Goal: Task Accomplishment & Management: Manage account settings

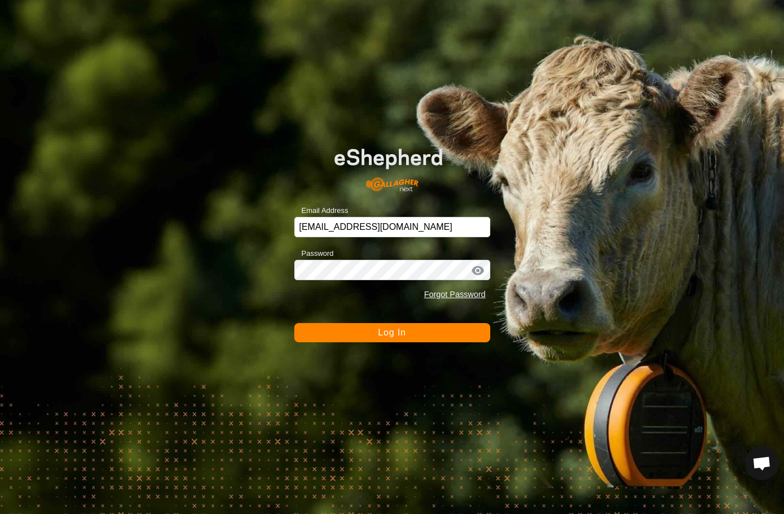
click at [405, 332] on span "Log In" at bounding box center [392, 333] width 28 height 10
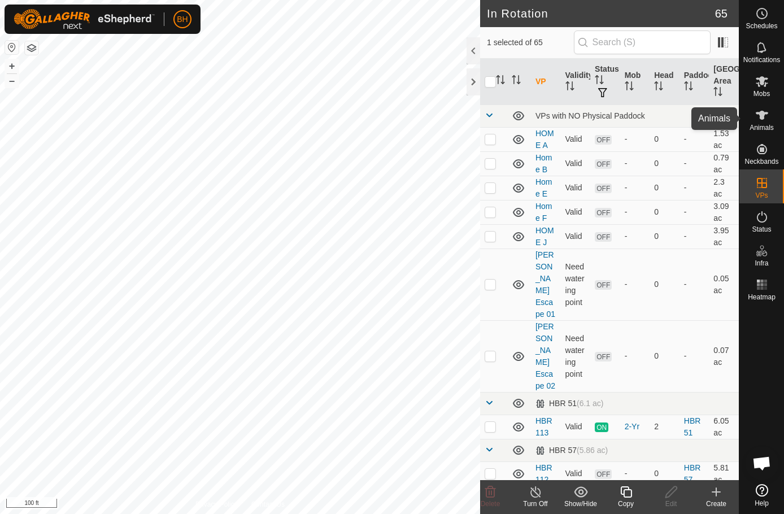
click at [769, 123] on es-animals-svg-icon at bounding box center [762, 115] width 20 height 18
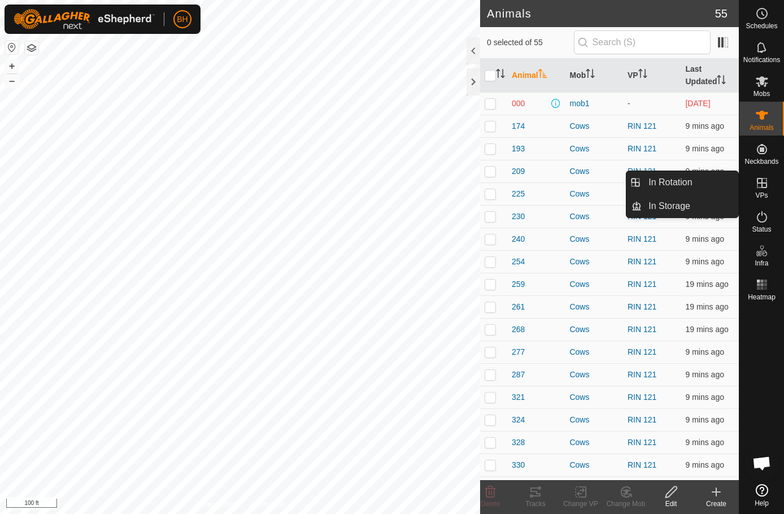
drag, startPoint x: 760, startPoint y: 174, endPoint x: 762, endPoint y: 194, distance: 19.9
click at [762, 193] on span "VPs" at bounding box center [762, 195] width 12 height 7
click at [700, 185] on link "In Rotation" at bounding box center [690, 182] width 97 height 23
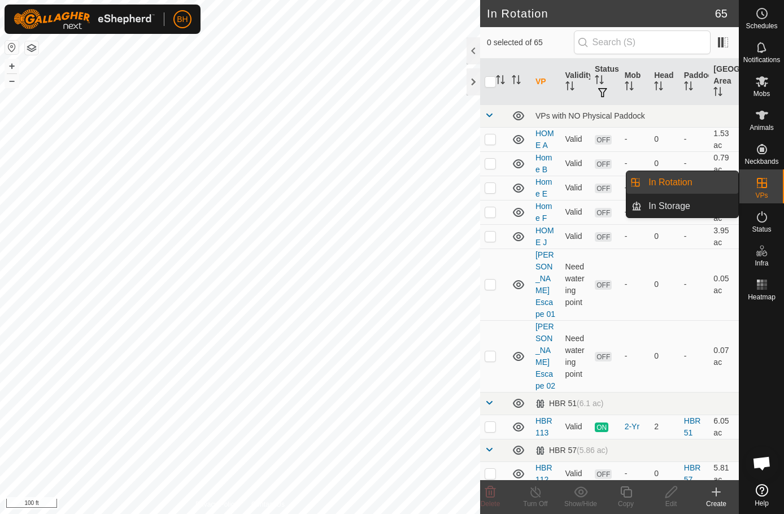
click at [696, 183] on link "In Rotation" at bounding box center [690, 182] width 97 height 23
click at [684, 185] on link "In Rotation" at bounding box center [690, 182] width 97 height 23
click at [672, 185] on link "In Rotation" at bounding box center [690, 182] width 97 height 23
click at [644, 184] on link "In Rotation" at bounding box center [690, 182] width 97 height 23
click at [637, 181] on li "In Rotation" at bounding box center [683, 182] width 112 height 23
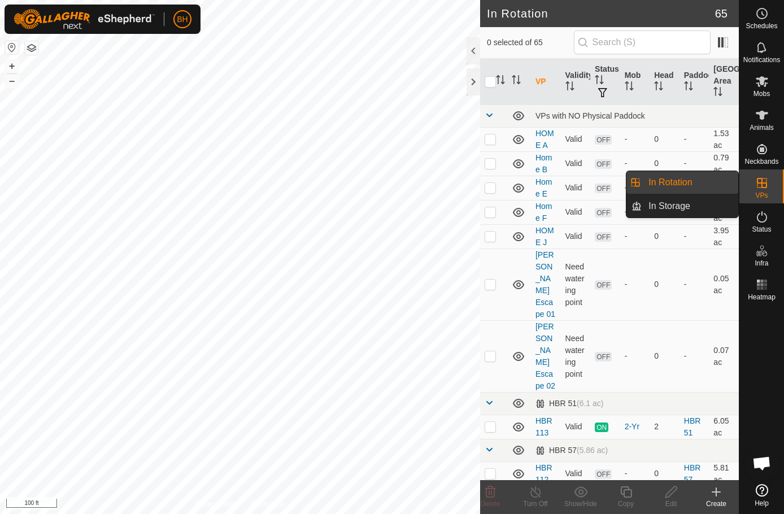
click at [638, 181] on li "In Rotation" at bounding box center [683, 182] width 112 height 23
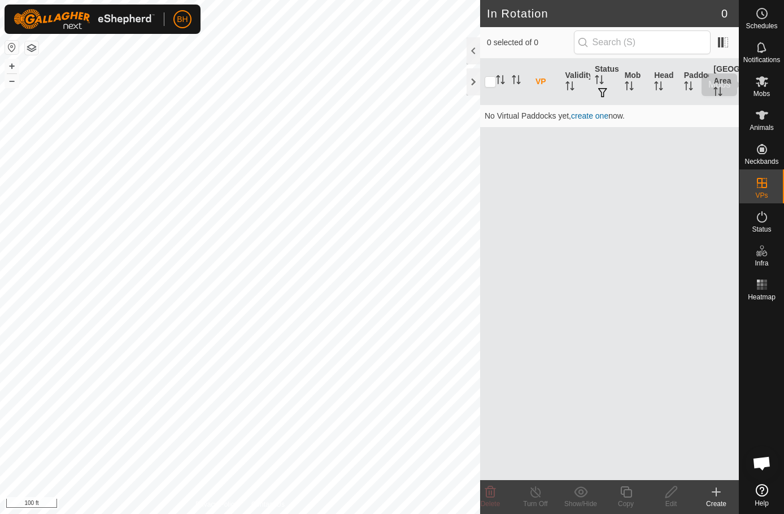
click at [756, 89] on es-mob-svg-icon at bounding box center [762, 81] width 20 height 18
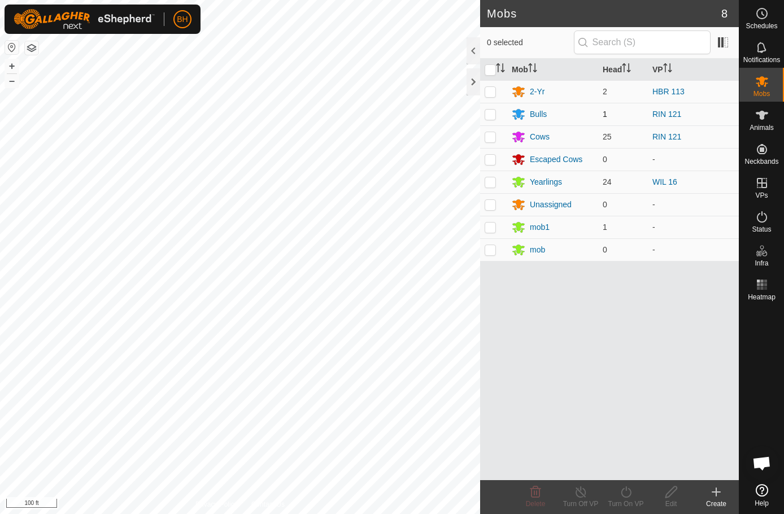
click at [489, 116] on p-checkbox at bounding box center [490, 114] width 11 height 9
checkbox input "true"
click at [537, 112] on div "Bulls" at bounding box center [538, 115] width 17 height 12
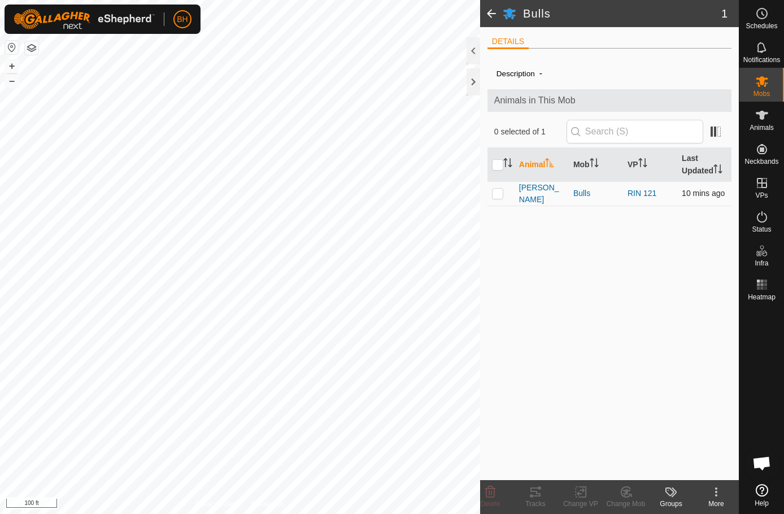
click at [498, 193] on p-checkbox at bounding box center [497, 193] width 11 height 9
checkbox input "true"
click at [621, 489] on icon at bounding box center [626, 492] width 14 height 14
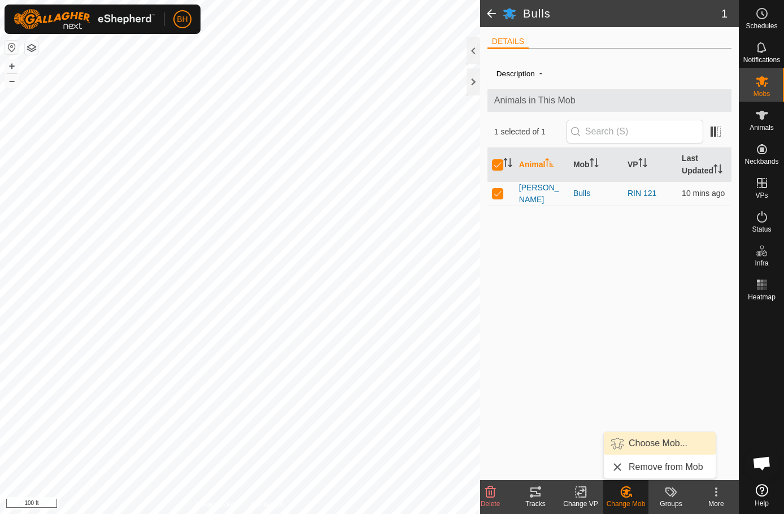
click at [645, 442] on link "Choose Mob..." at bounding box center [660, 443] width 112 height 23
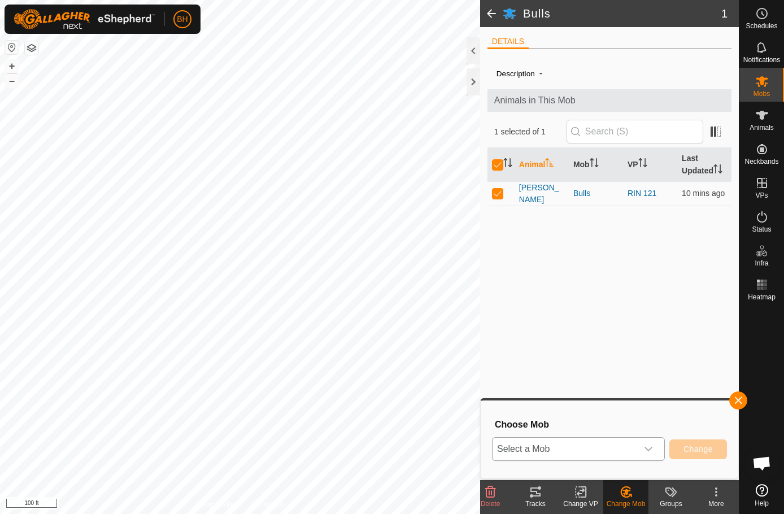
click at [566, 446] on span "Select a Mob" at bounding box center [565, 449] width 145 height 23
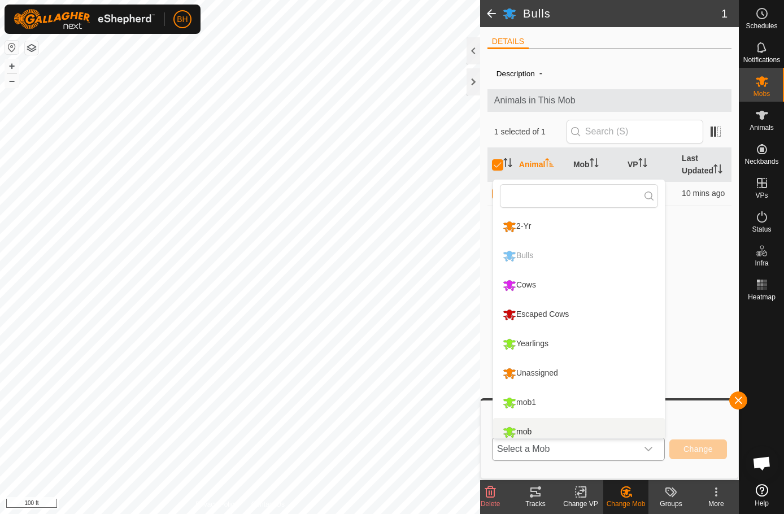
scroll to position [8, 0]
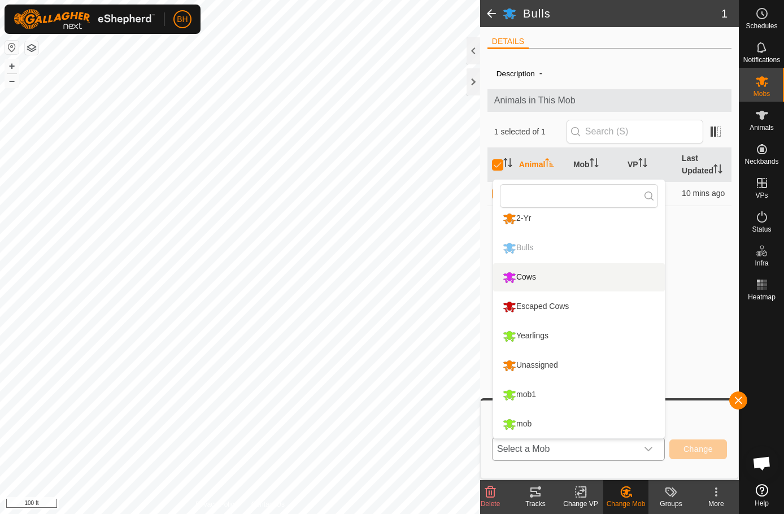
click at [570, 275] on li "Cows" at bounding box center [579, 277] width 172 height 28
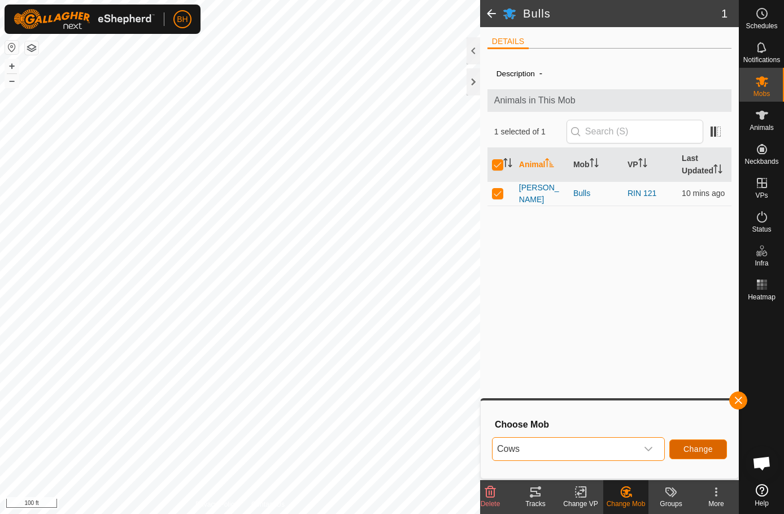
click at [698, 444] on button "Change" at bounding box center [699, 450] width 58 height 20
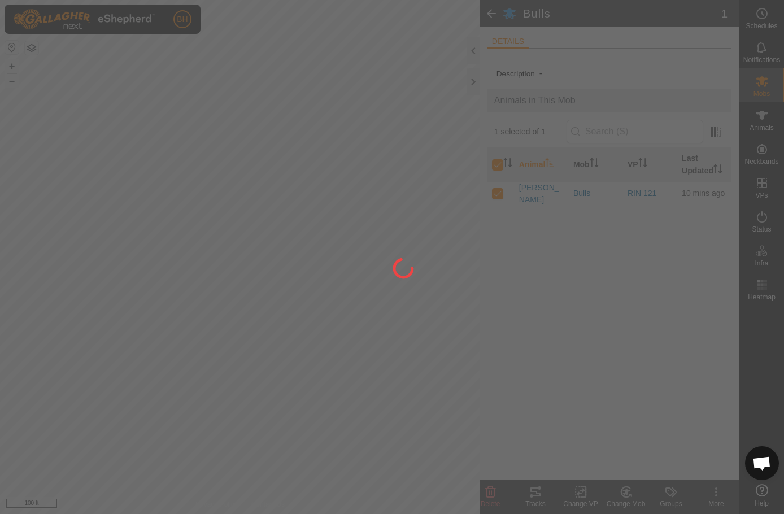
checkbox input "false"
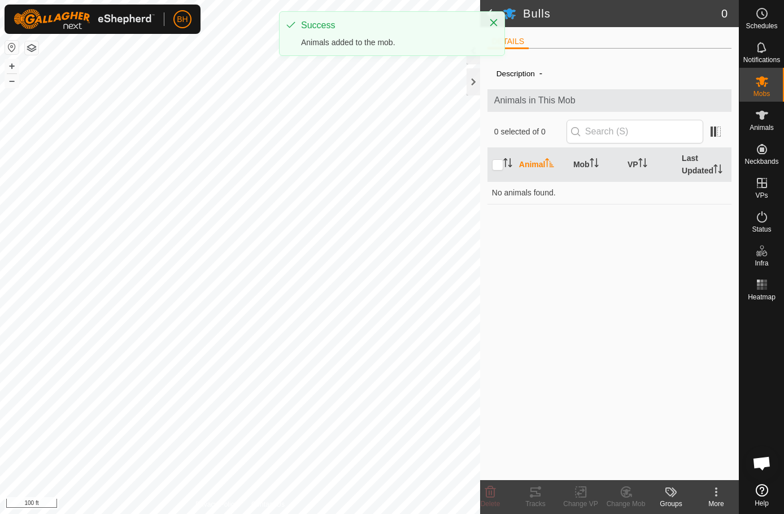
click at [0, 254] on html "BH Schedules Notifications Mobs Animals Neckbands VPs Status Infra Heatmap Help…" at bounding box center [392, 257] width 784 height 514
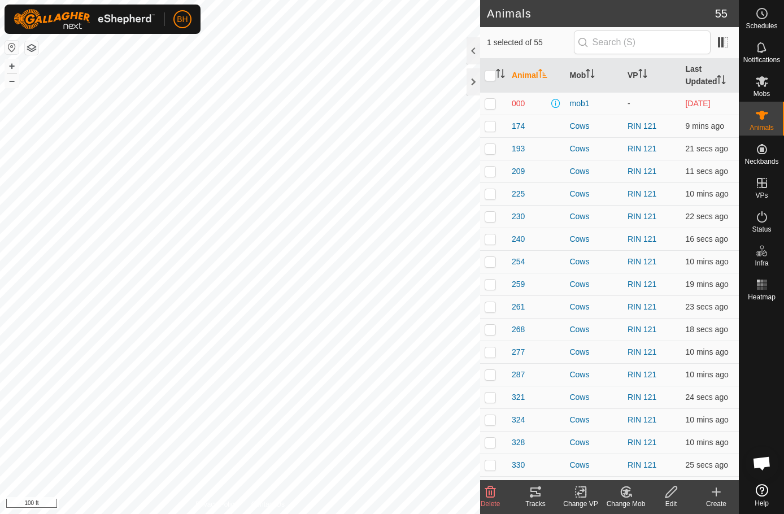
click at [627, 496] on icon at bounding box center [626, 492] width 14 height 14
click at [633, 444] on link "Choose Mob..." at bounding box center [660, 443] width 112 height 23
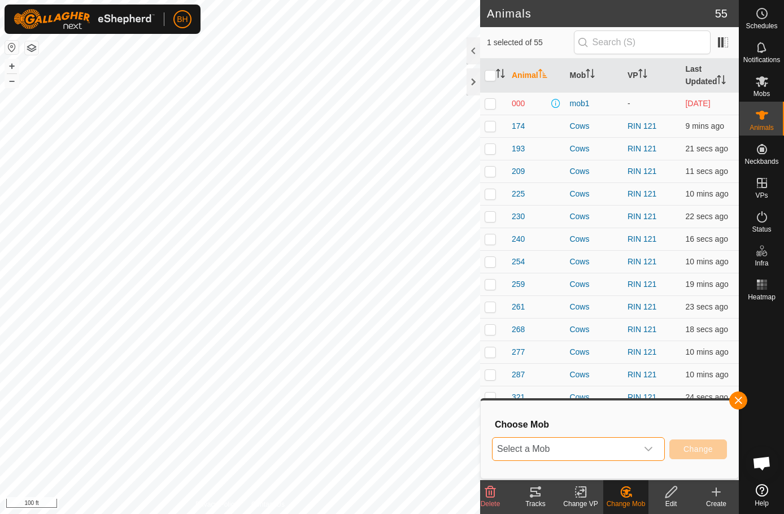
click at [628, 450] on span "Select a Mob" at bounding box center [565, 449] width 145 height 23
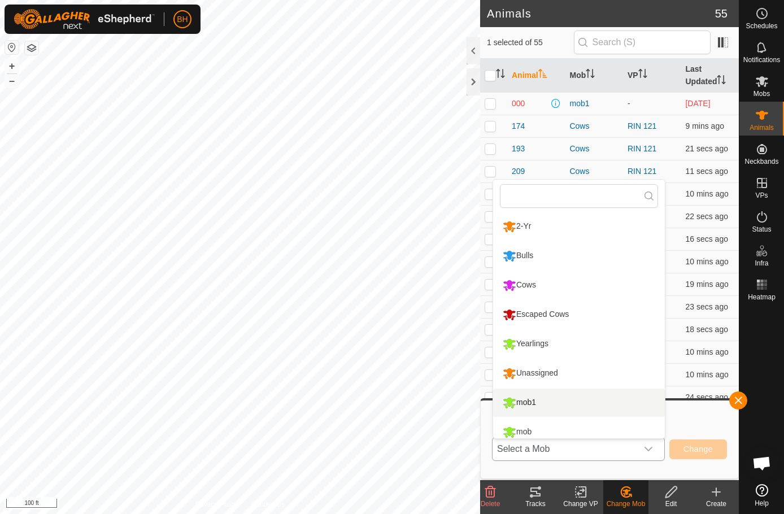
scroll to position [8, 0]
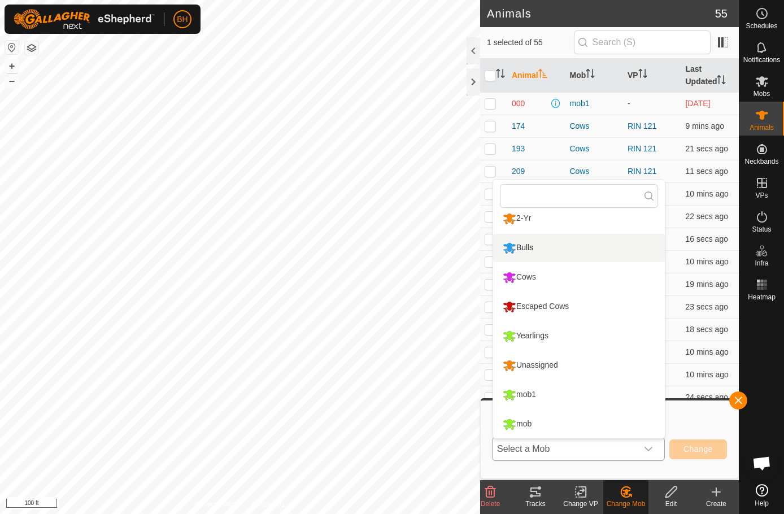
click at [559, 242] on li "Bulls" at bounding box center [579, 248] width 172 height 28
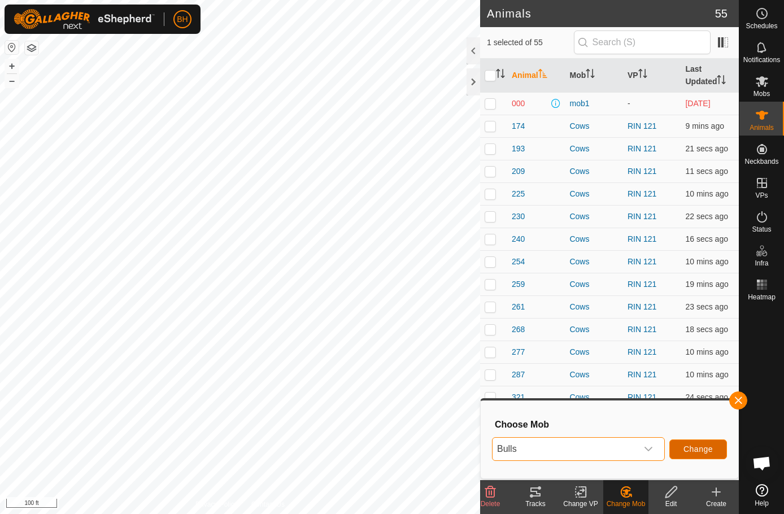
click at [695, 445] on button "Change" at bounding box center [699, 450] width 58 height 20
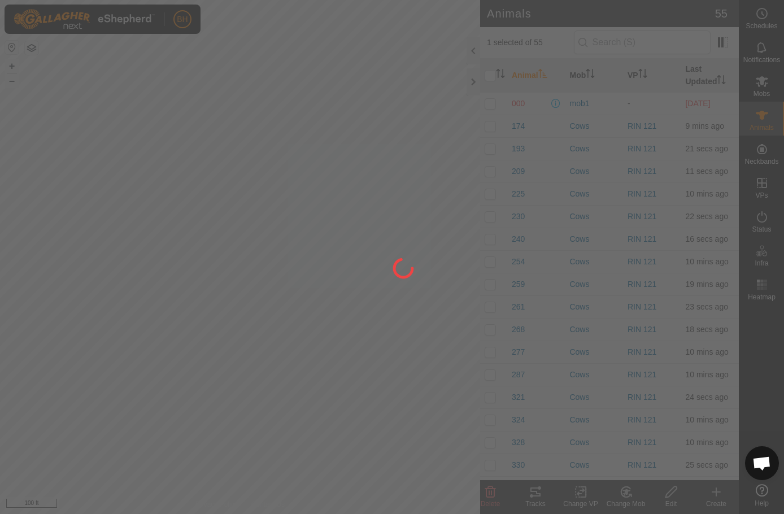
checkbox input "false"
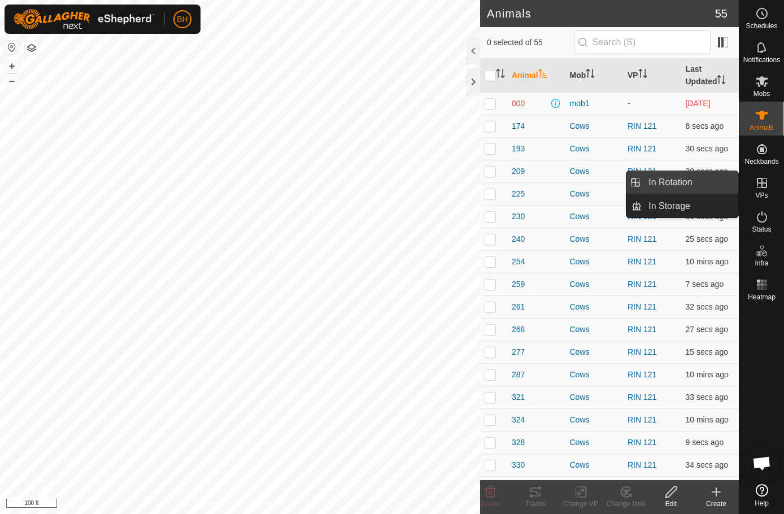
click at [701, 185] on link "In Rotation" at bounding box center [690, 182] width 97 height 23
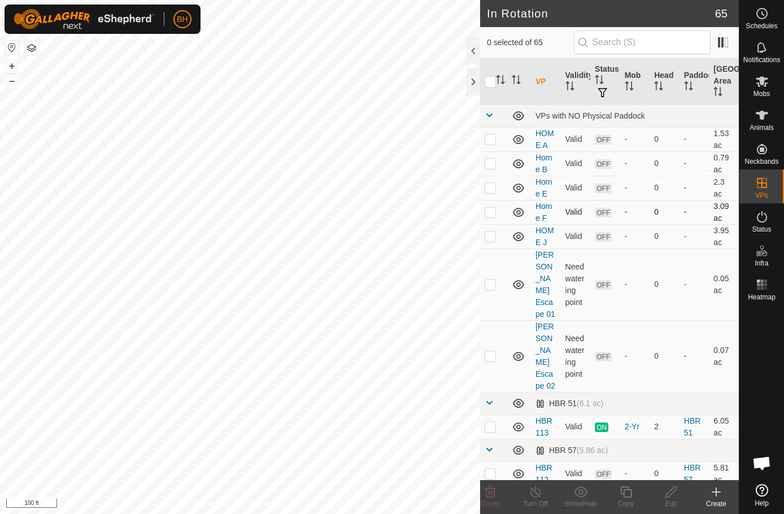
checkbox input "true"
click at [629, 496] on icon at bounding box center [626, 492] width 14 height 14
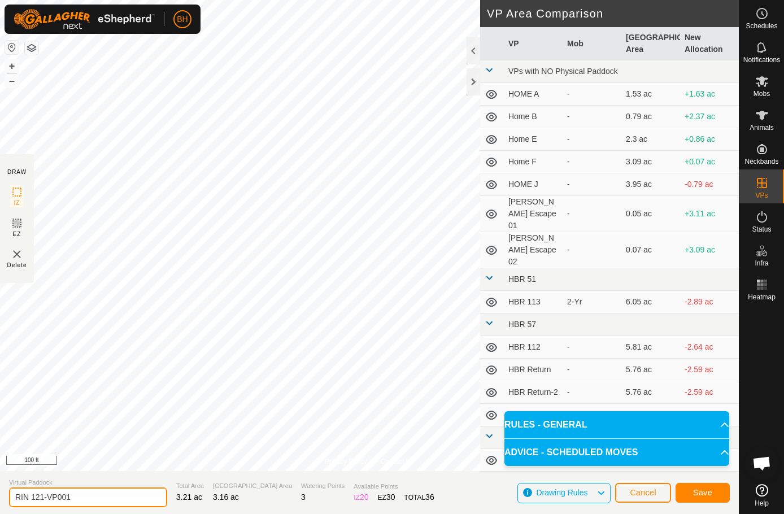
drag, startPoint x: 41, startPoint y: 493, endPoint x: 149, endPoint y: 521, distance: 112.1
click at [149, 514] on html "BH Schedules Notifications Mobs Animals Neckbands VPs Status Infra Heatmap Help…" at bounding box center [392, 257] width 784 height 514
type input "RIN 122"
click at [706, 489] on span "Save" at bounding box center [702, 492] width 19 height 9
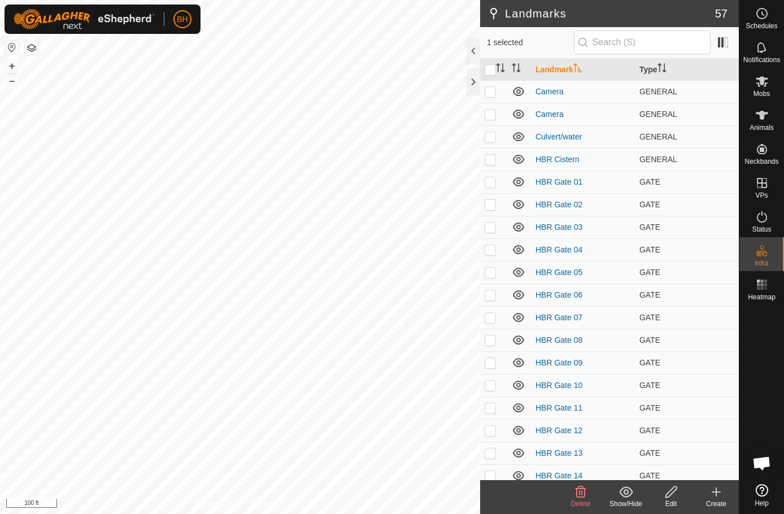
click at [672, 493] on icon at bounding box center [671, 492] width 11 height 11
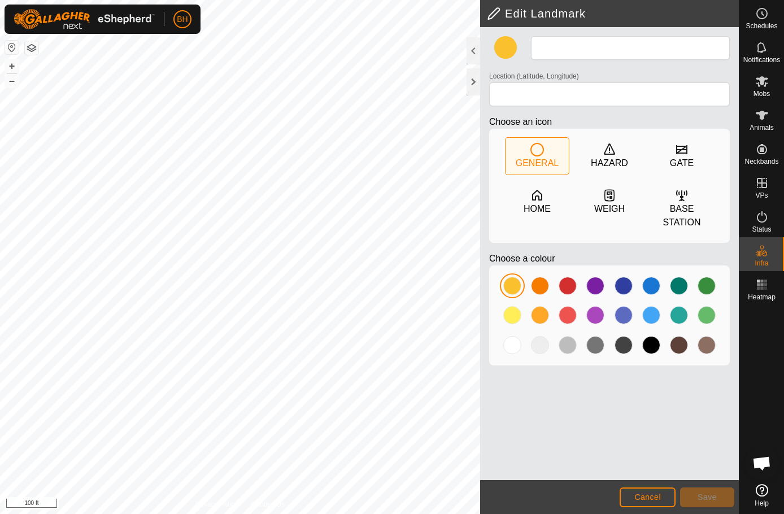
type input "Water tank"
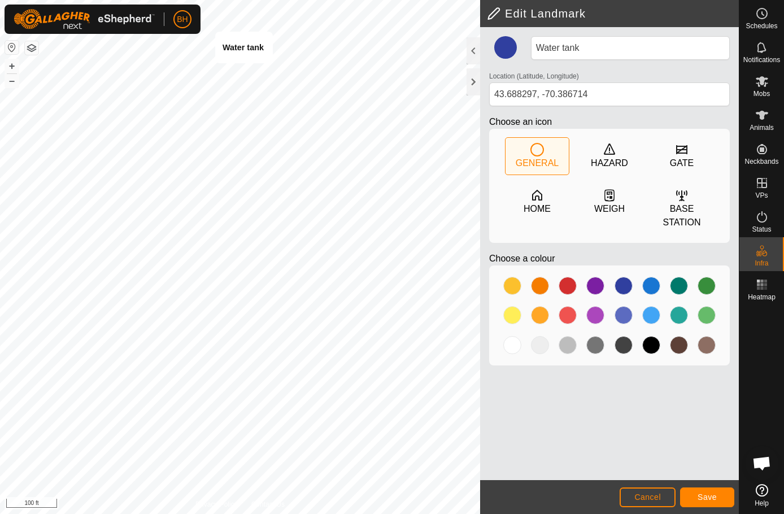
type input "43.690838, -70.386551"
click at [720, 501] on button "Save" at bounding box center [707, 498] width 54 height 20
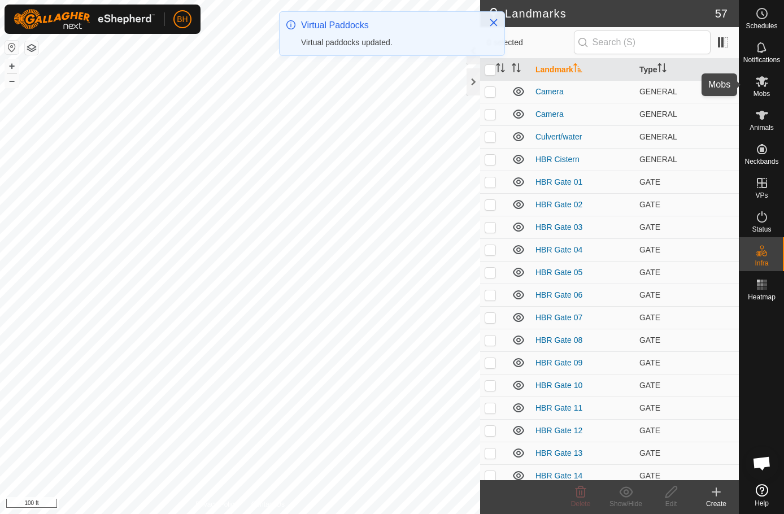
click at [765, 93] on span "Mobs" at bounding box center [762, 93] width 16 height 7
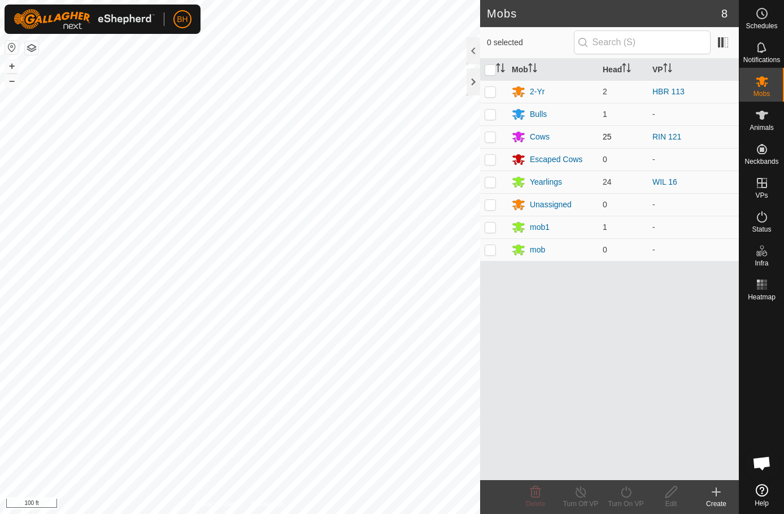
drag, startPoint x: 544, startPoint y: 322, endPoint x: 497, endPoint y: 138, distance: 189.4
click at [496, 138] on p-checkbox at bounding box center [490, 136] width 11 height 9
checkbox input "true"
click at [628, 497] on icon at bounding box center [626, 492] width 10 height 11
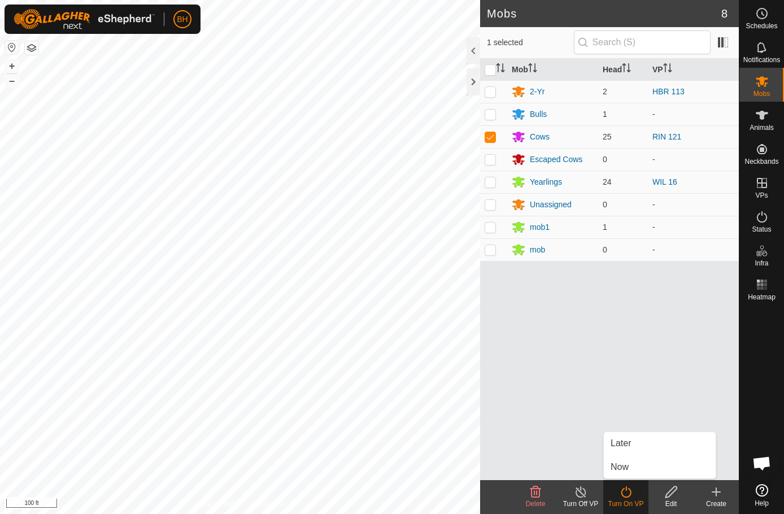
click at [627, 480] on div "Turn On VP" at bounding box center [626, 497] width 45 height 34
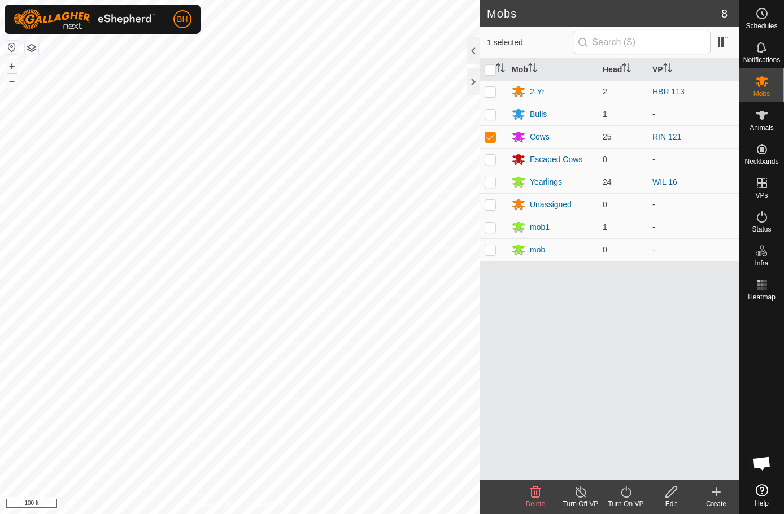
click at [630, 506] on div "Turn On VP" at bounding box center [626, 504] width 45 height 10
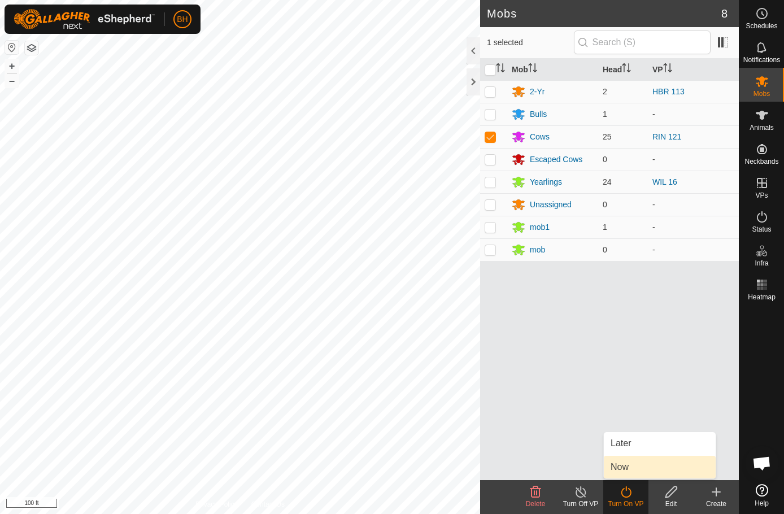
click at [627, 467] on link "Now" at bounding box center [660, 467] width 112 height 23
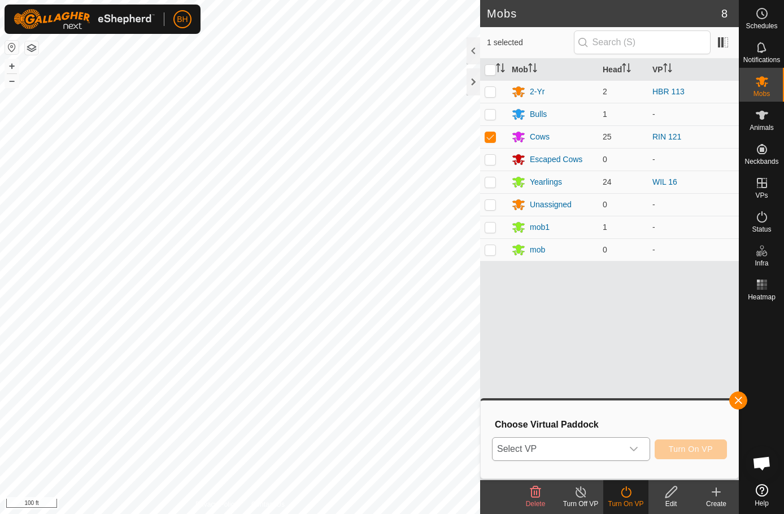
click at [620, 448] on span "Select VP" at bounding box center [558, 449] width 130 height 23
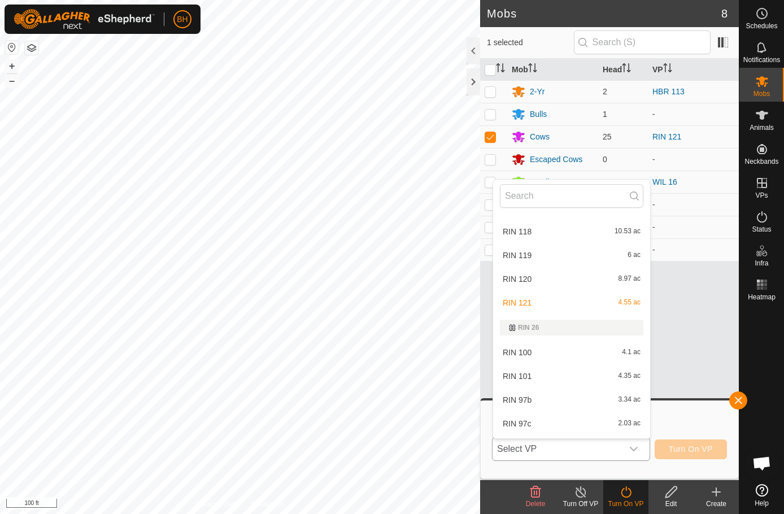
scroll to position [580, 0]
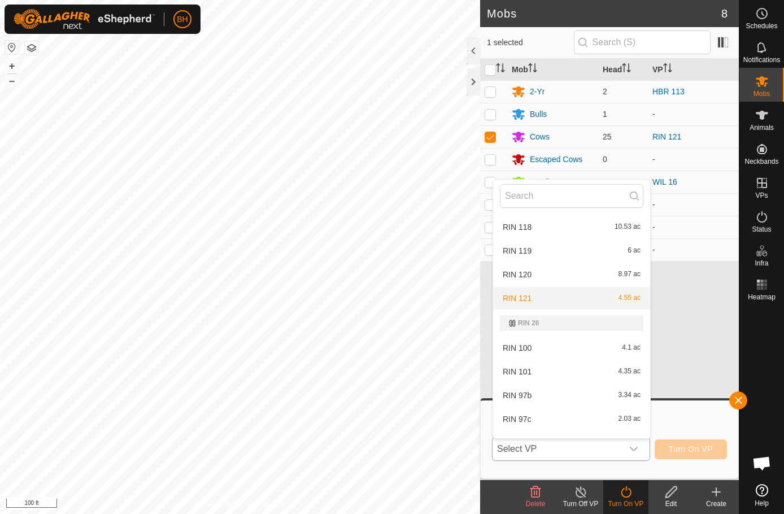
click at [601, 300] on li "RIN 121 4.55 ac" at bounding box center [571, 298] width 157 height 23
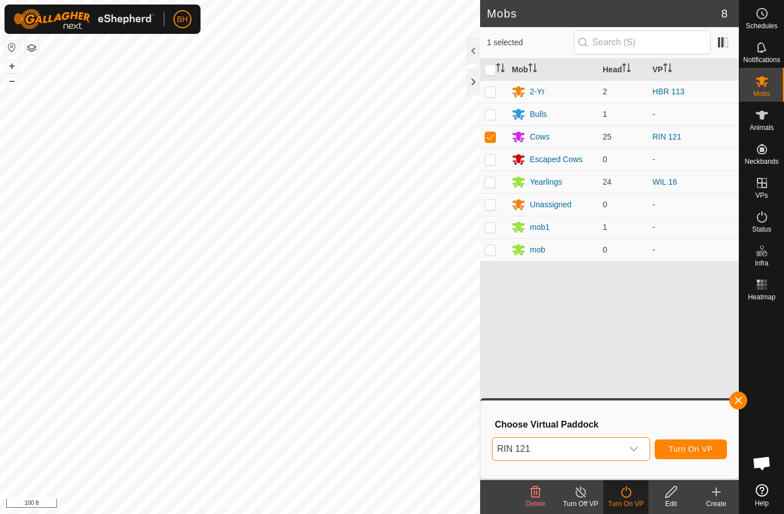
click at [580, 446] on span "RIN 121" at bounding box center [558, 449] width 130 height 23
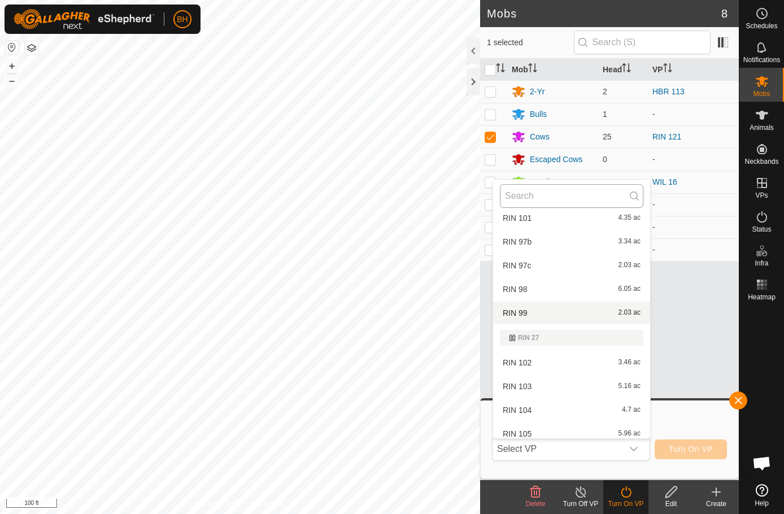
scroll to position [728, 0]
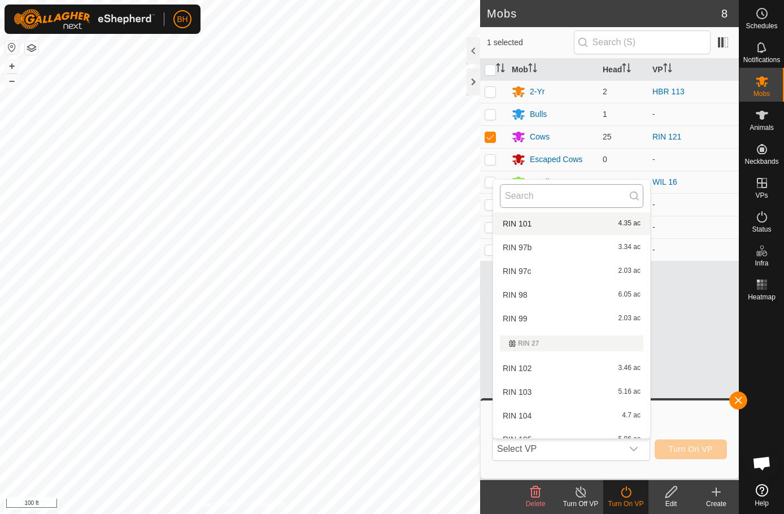
click at [553, 196] on input "text" at bounding box center [572, 196] width 144 height 24
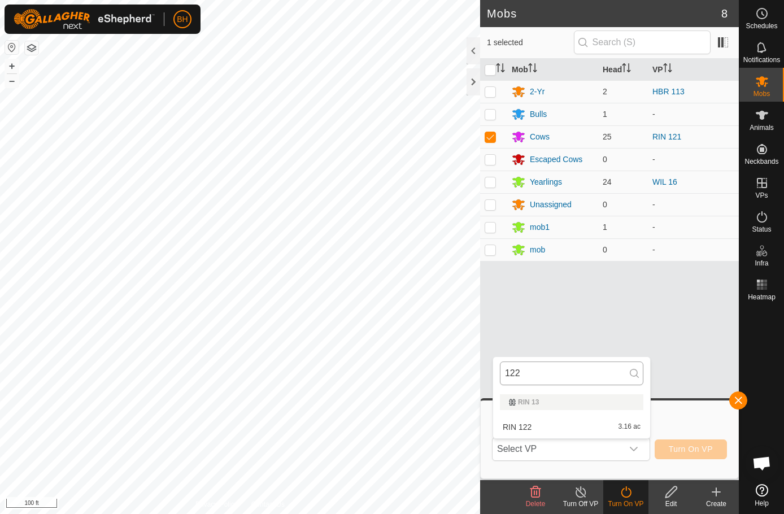
scroll to position [0, 0]
type input "122"
click at [539, 428] on li "RIN 122 3.16 ac" at bounding box center [571, 427] width 157 height 23
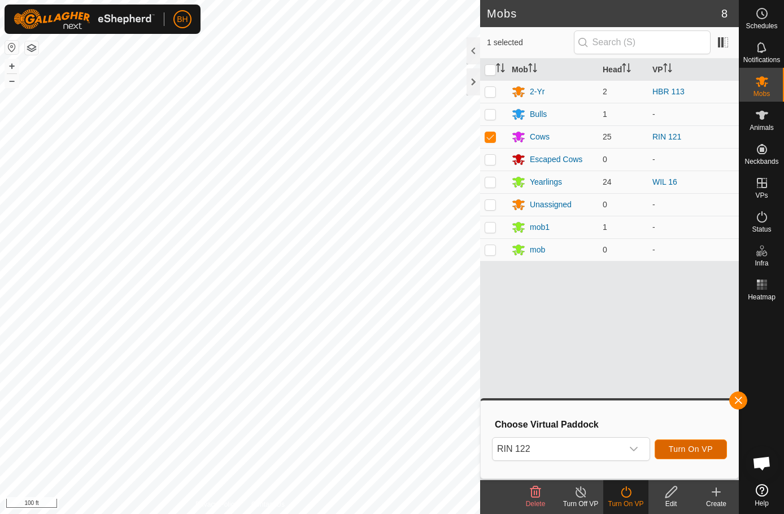
click at [700, 448] on span "Turn On VP" at bounding box center [691, 449] width 44 height 9
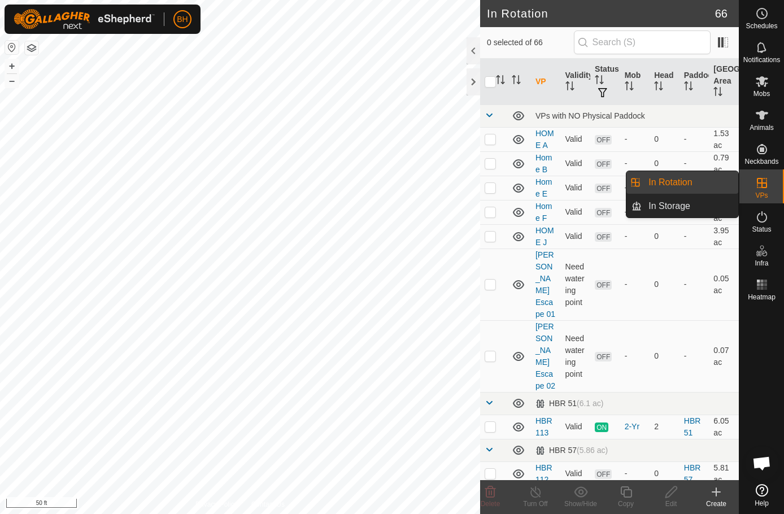
click at [710, 180] on link "In Rotation" at bounding box center [690, 182] width 97 height 23
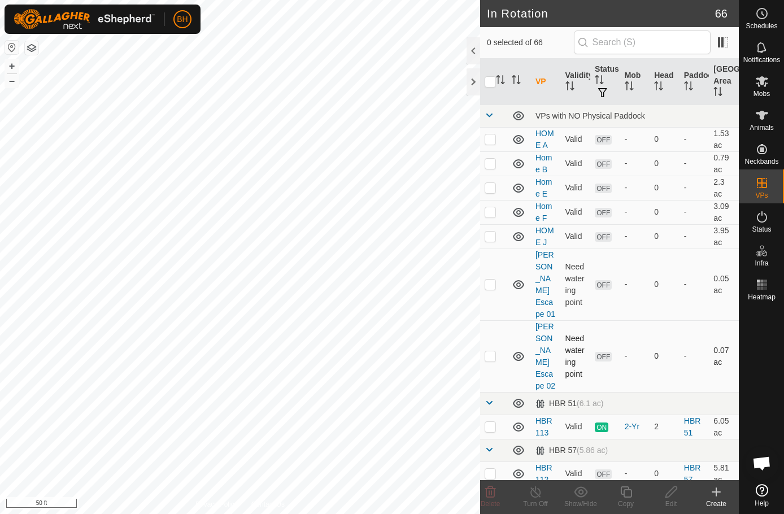
checkbox input "true"
click at [625, 498] on icon at bounding box center [626, 492] width 14 height 14
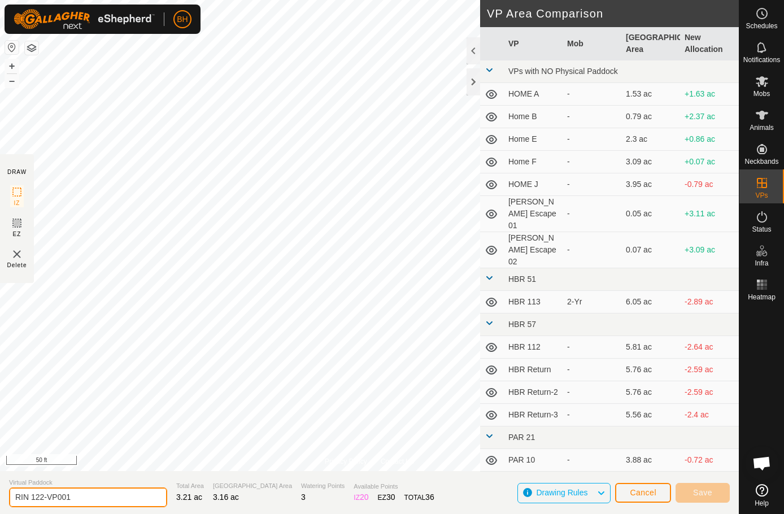
drag, startPoint x: 41, startPoint y: 497, endPoint x: 149, endPoint y: 517, distance: 110.3
click at [149, 514] on html "BH Schedules Notifications Mobs Animals Neckbands VPs Status Infra Heatmap Help…" at bounding box center [392, 257] width 784 height 514
type input "RIN 122b"
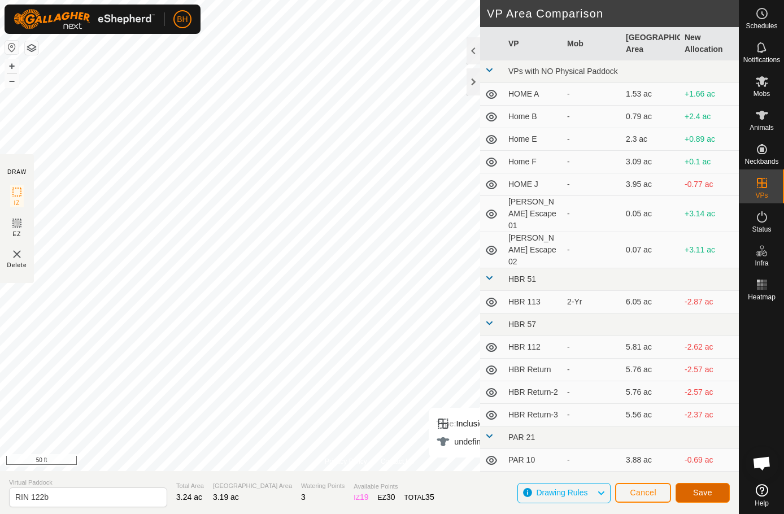
click at [708, 489] on span "Save" at bounding box center [702, 492] width 19 height 9
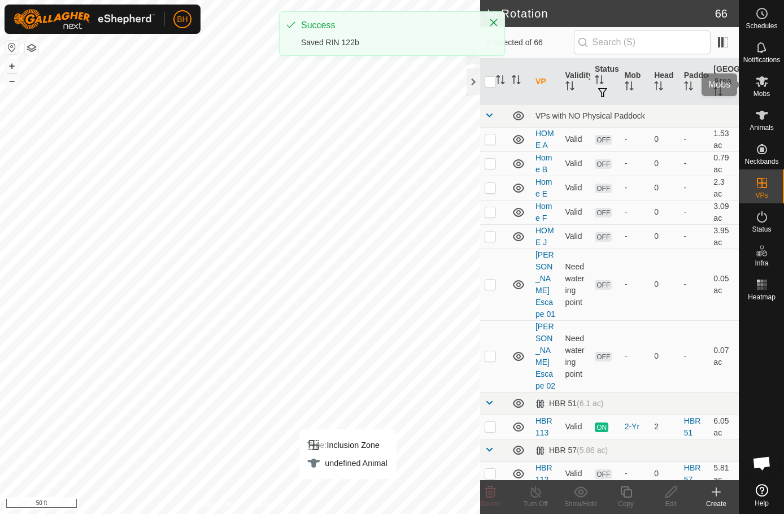
click at [758, 89] on es-mob-svg-icon at bounding box center [762, 81] width 20 height 18
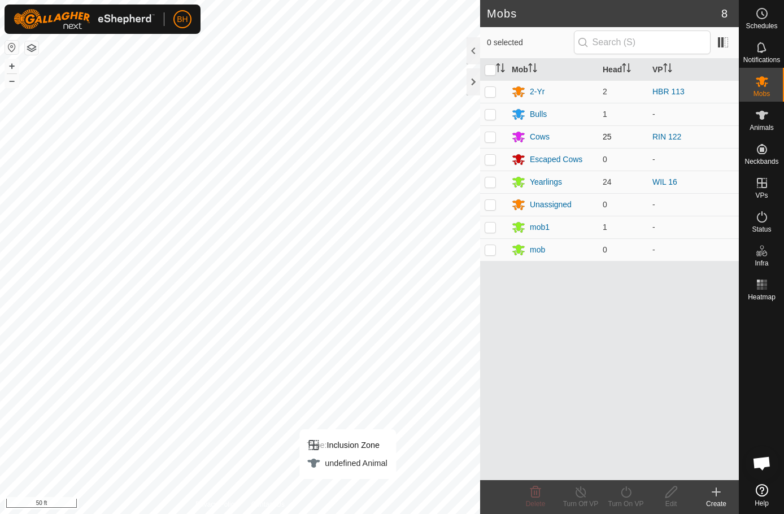
click at [494, 133] on p-checkbox at bounding box center [490, 136] width 11 height 9
checkbox input "true"
click at [633, 489] on icon at bounding box center [626, 492] width 14 height 14
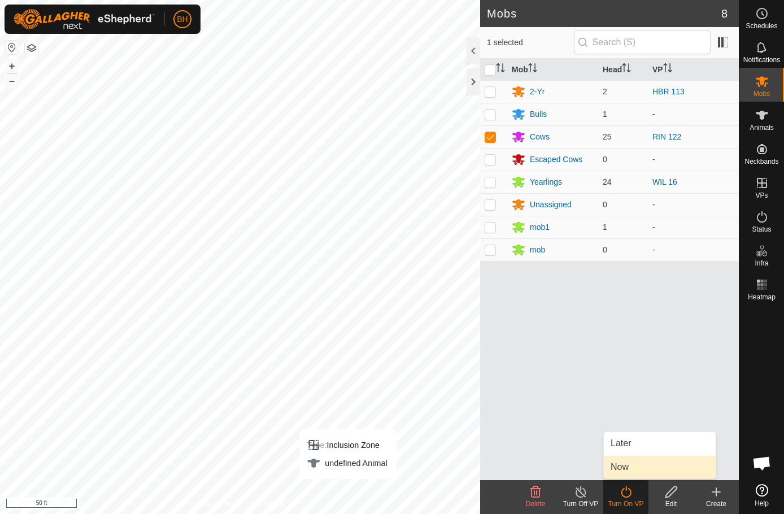
click at [625, 466] on link "Now" at bounding box center [660, 467] width 112 height 23
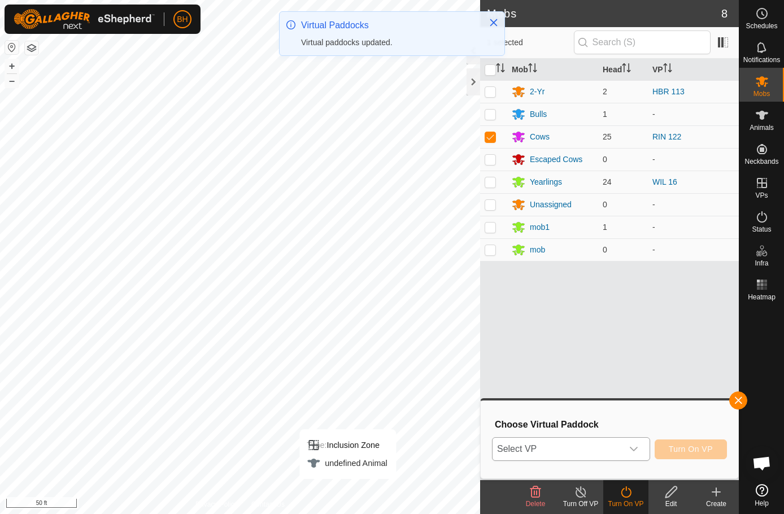
click at [627, 442] on div "dropdown trigger" at bounding box center [634, 449] width 23 height 23
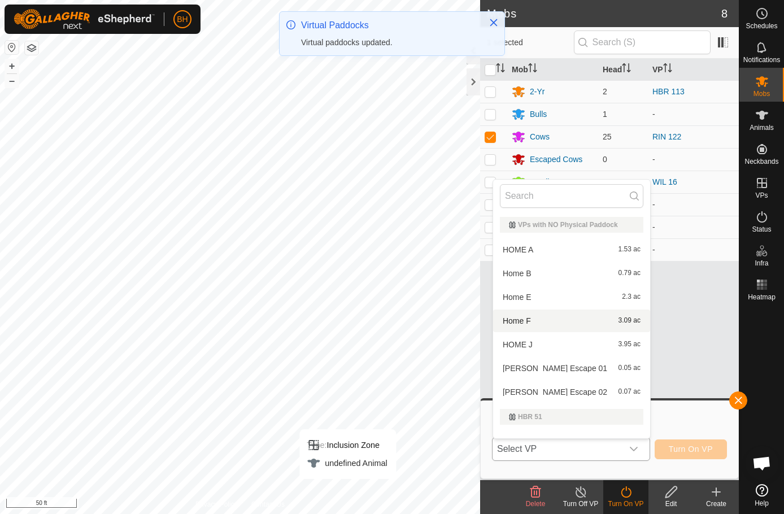
scroll to position [15, 0]
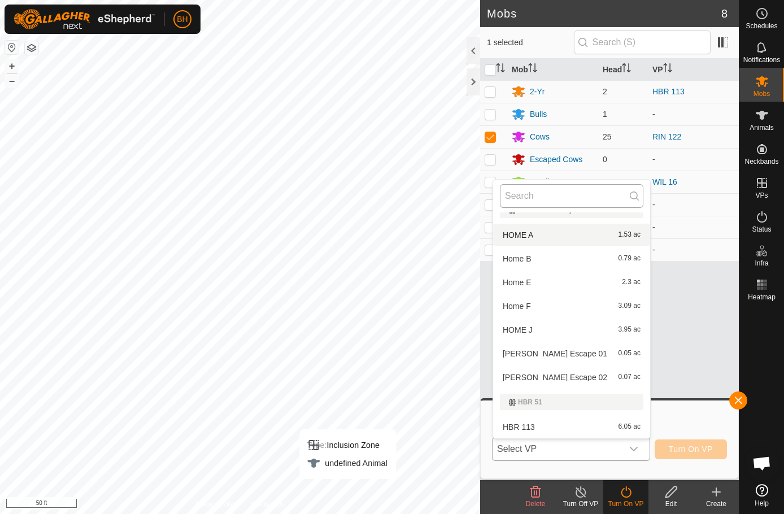
click at [552, 194] on input "text" at bounding box center [572, 196] width 144 height 24
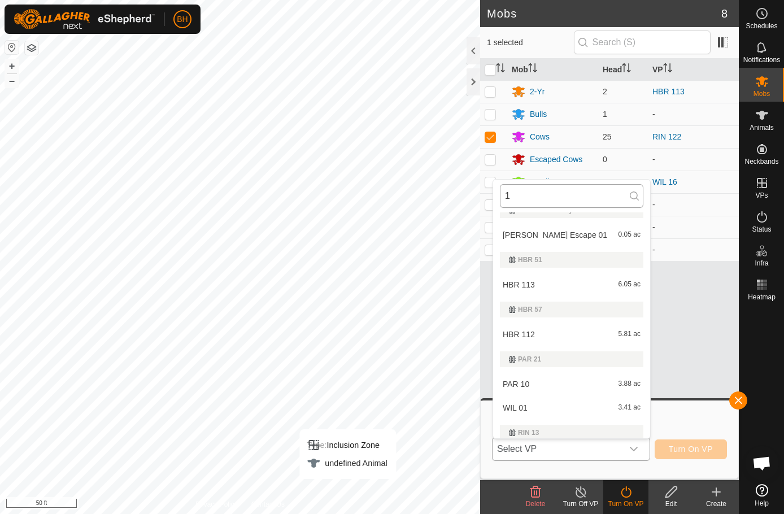
scroll to position [0, 0]
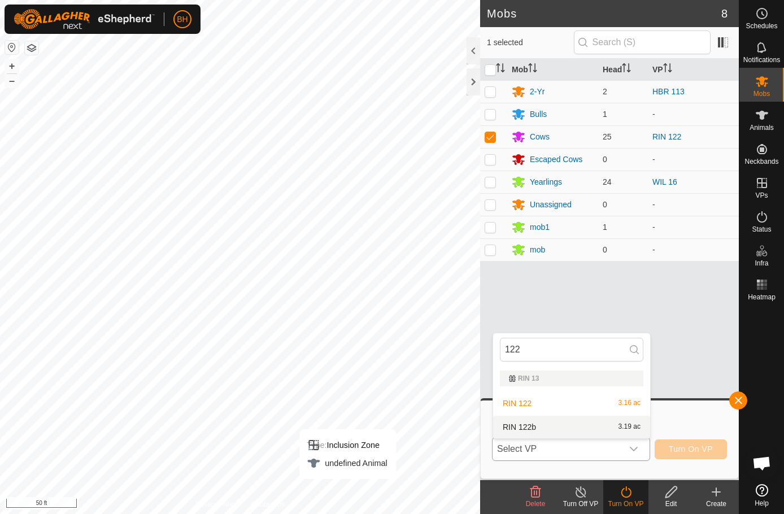
type input "122"
click at [532, 431] on li "RIN 122b 3.19 ac" at bounding box center [571, 427] width 157 height 23
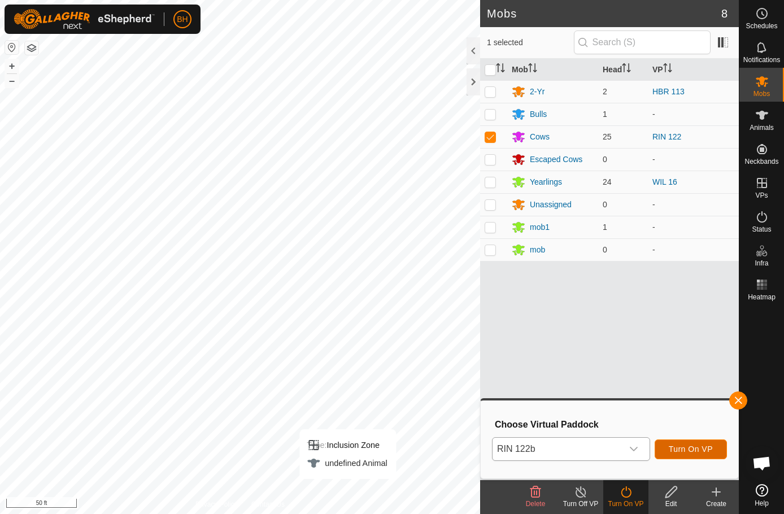
click at [694, 450] on span "Turn On VP" at bounding box center [691, 449] width 44 height 9
